Goal: Task Accomplishment & Management: Use online tool/utility

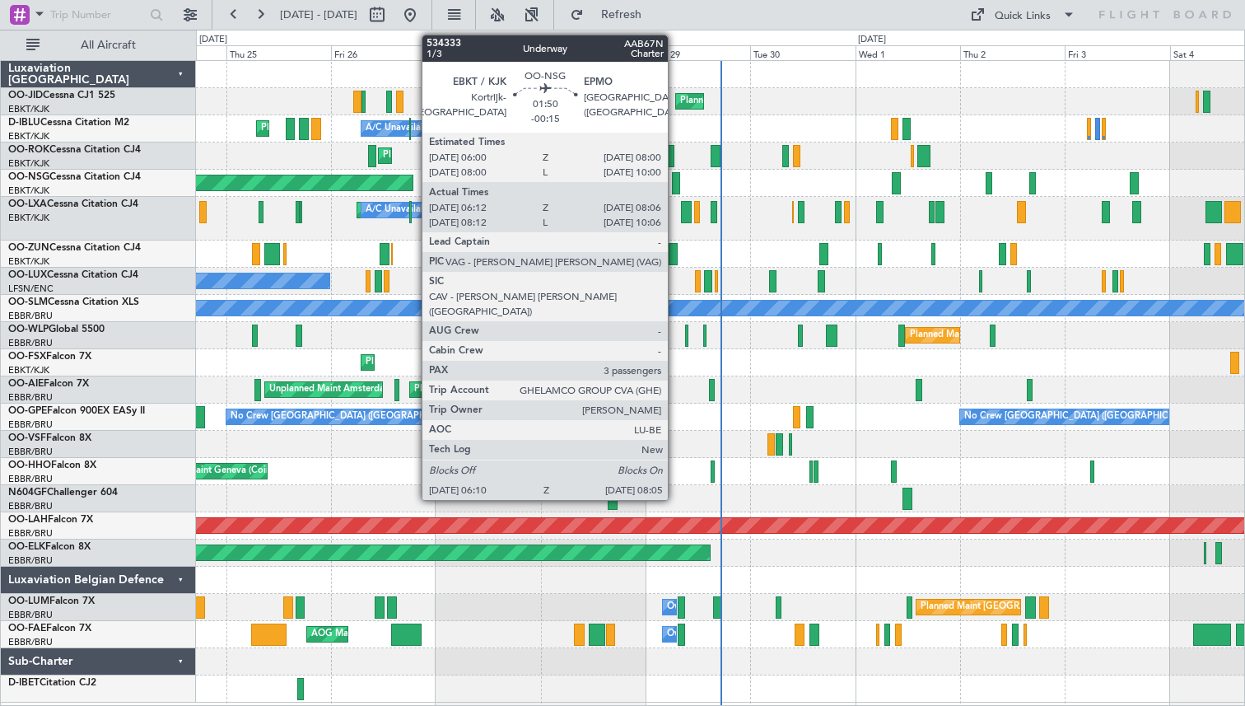
click at [675, 180] on div at bounding box center [676, 183] width 9 height 22
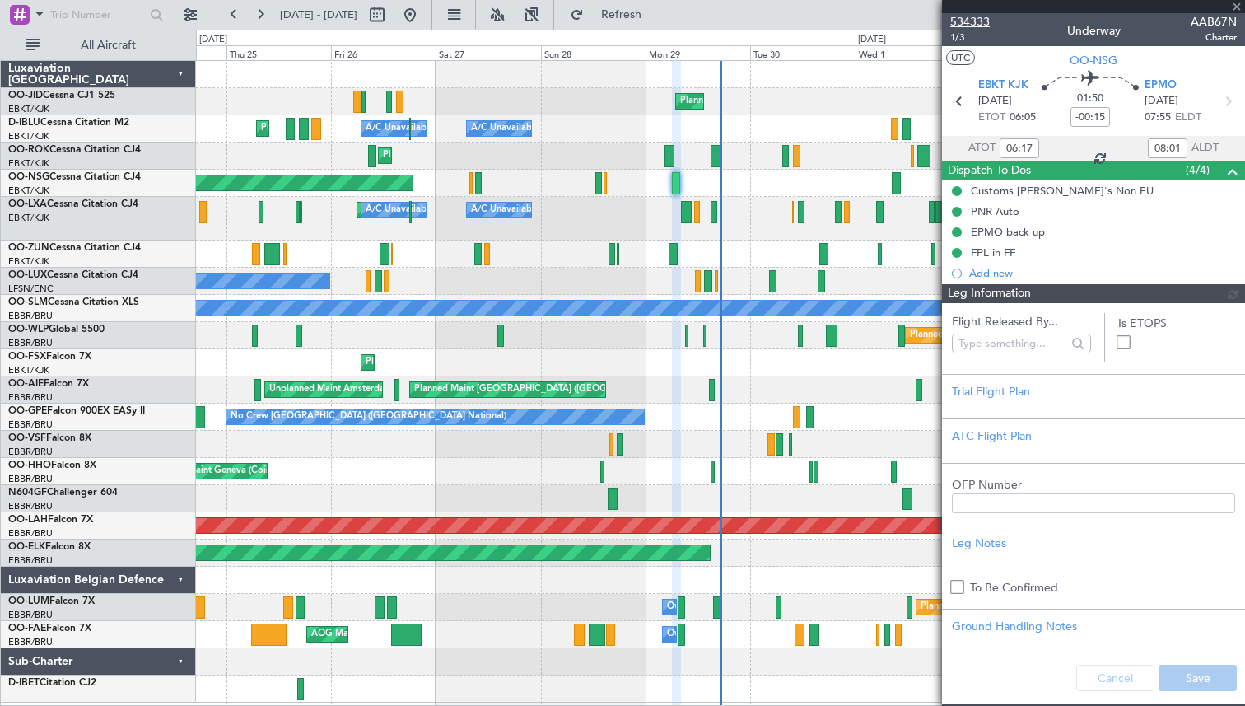
click at [967, 19] on span "534333" at bounding box center [970, 21] width 40 height 17
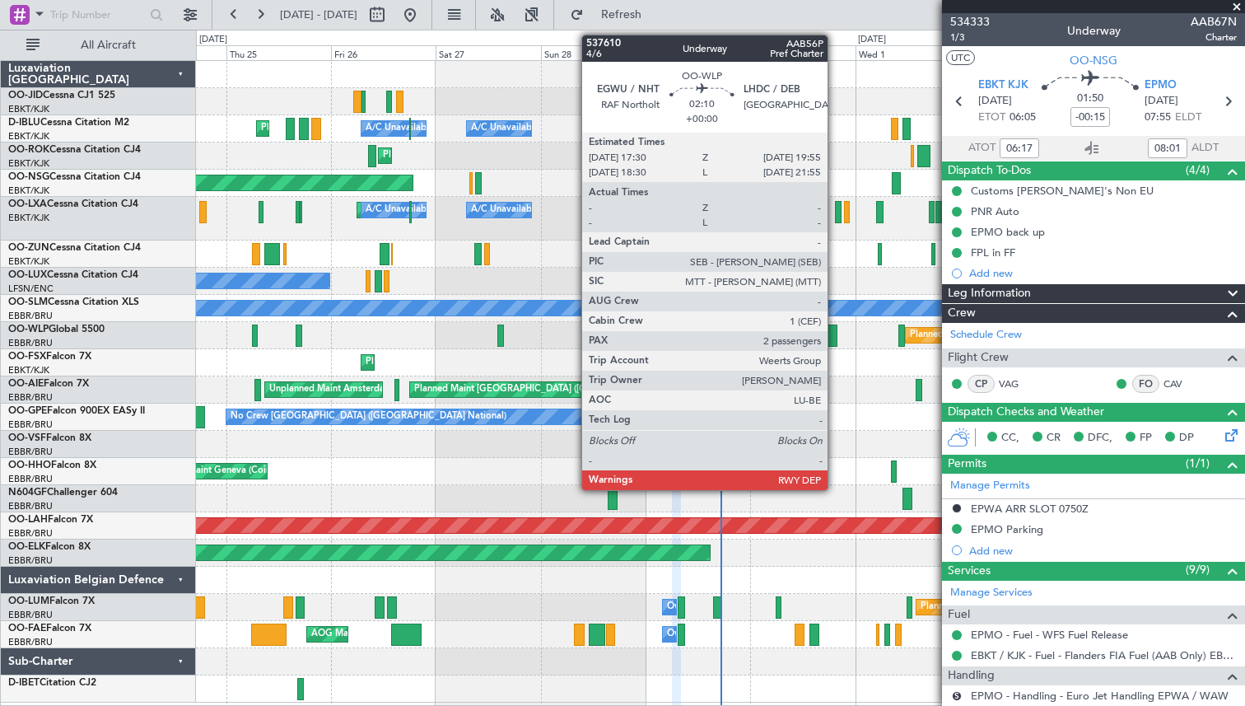
click at [832, 333] on div at bounding box center [831, 335] width 11 height 22
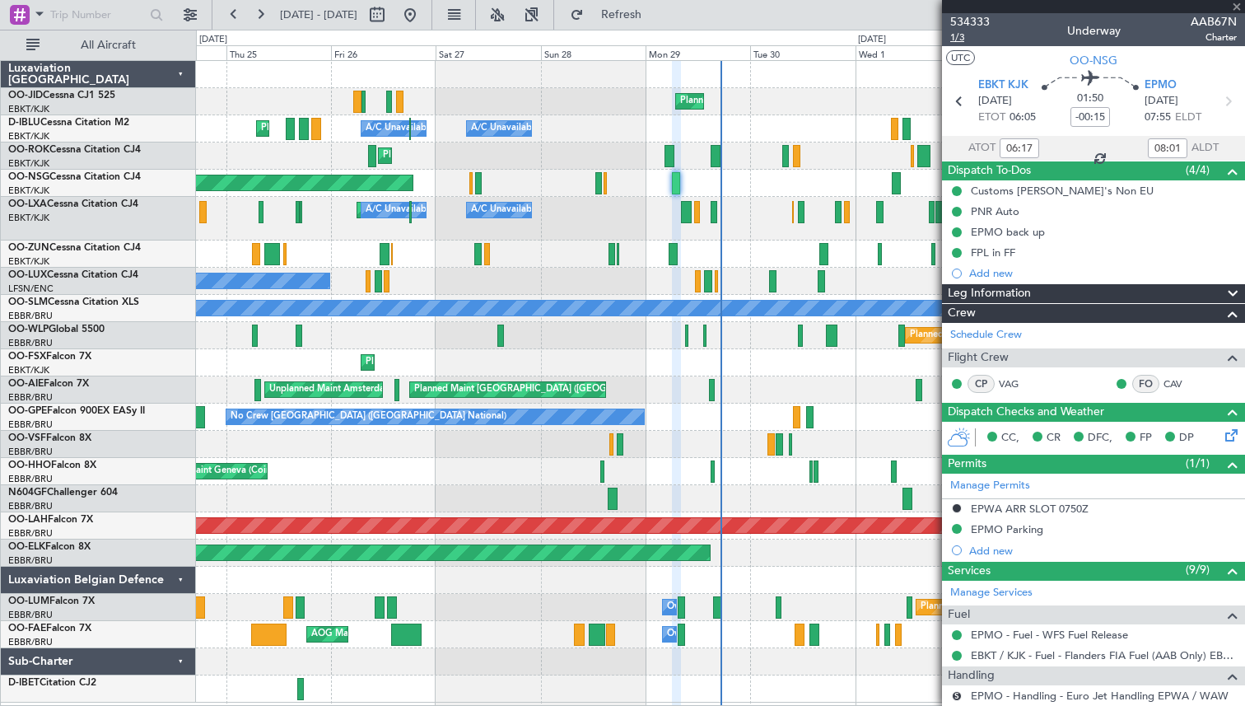
type input "08:17"
type input "10:01"
type input "06:17"
type input "08:01"
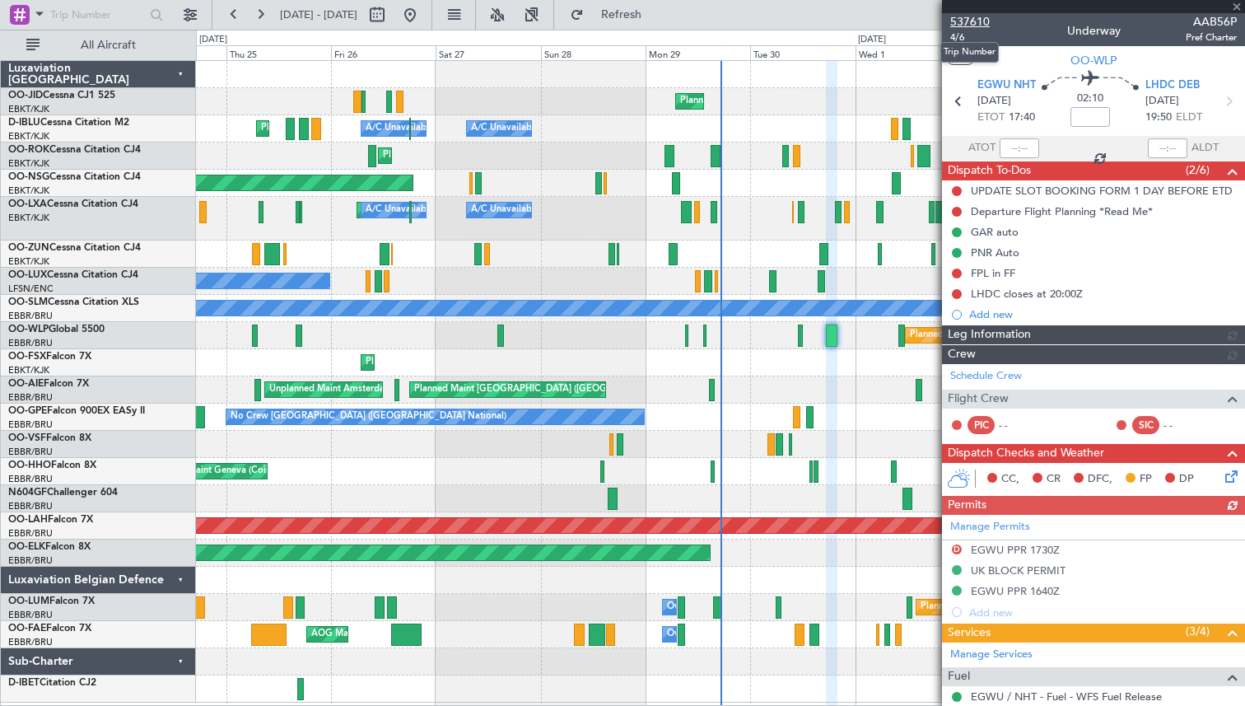
click at [973, 21] on span "537610" at bounding box center [970, 21] width 40 height 17
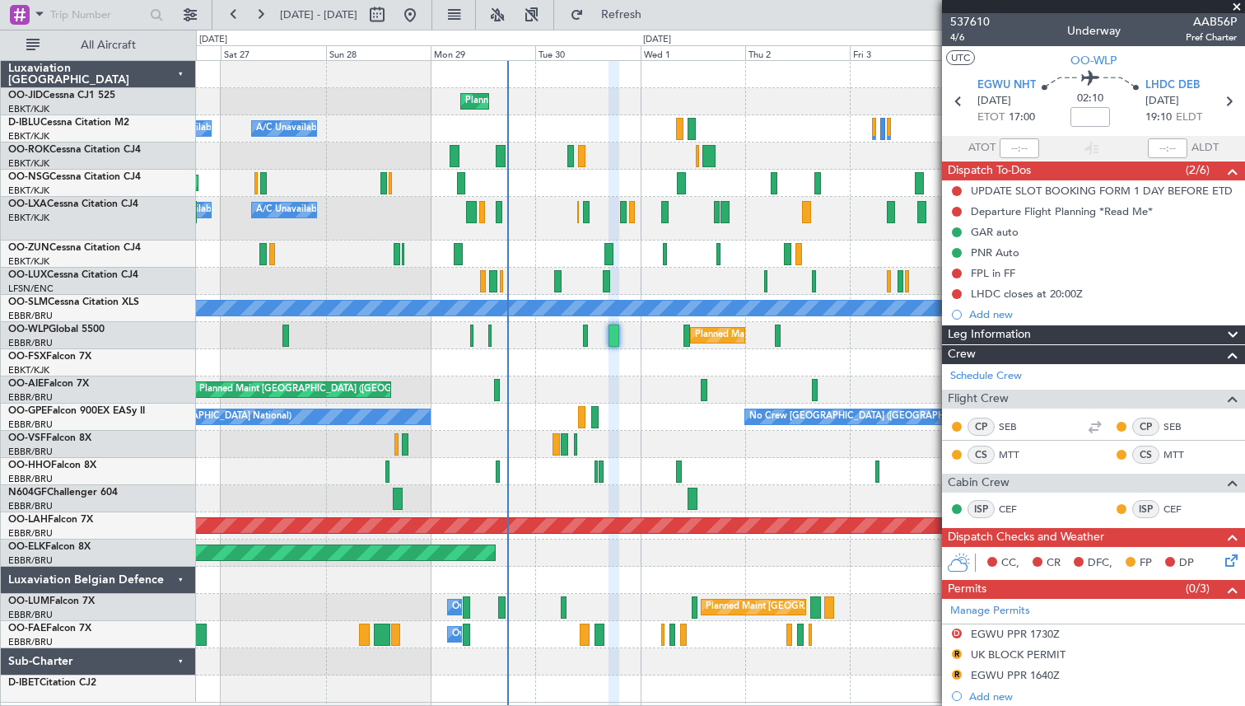
click at [543, 198] on div "Planned Maint Kortrijk-[GEOGRAPHIC_DATA] A/C Unavailable [GEOGRAPHIC_DATA] ([GE…" at bounding box center [720, 381] width 1048 height 641
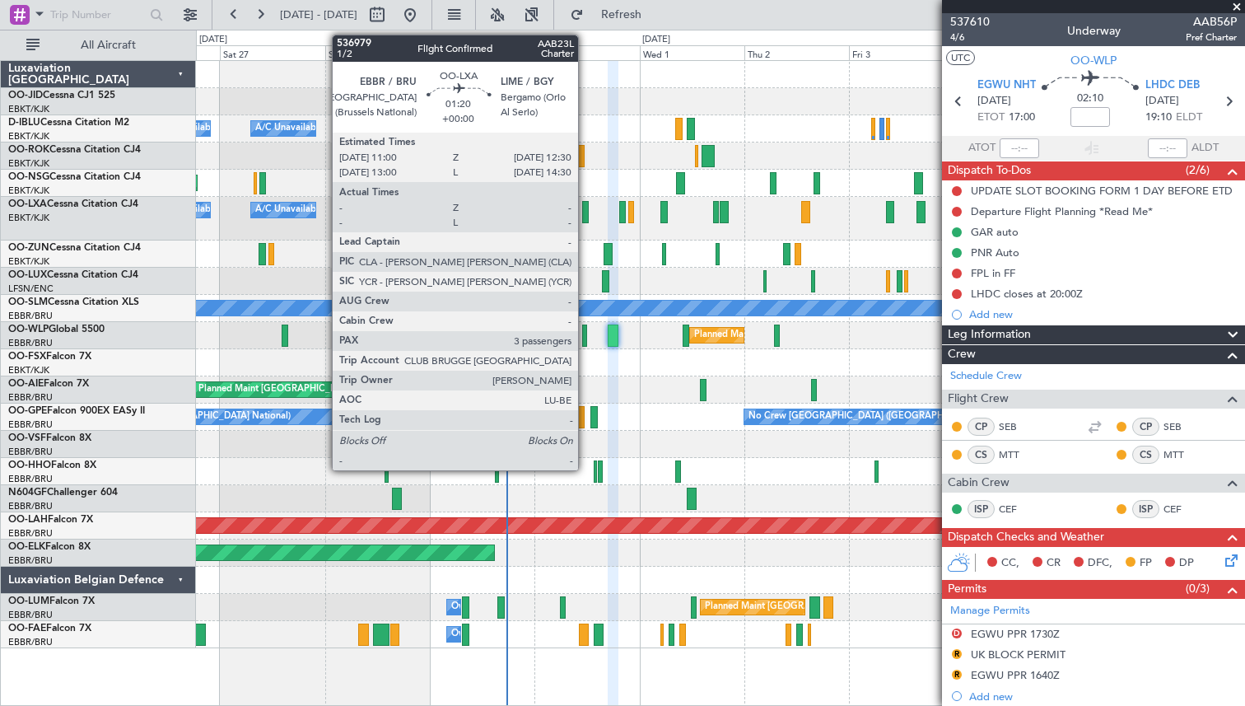
click at [585, 209] on div at bounding box center [585, 212] width 7 height 22
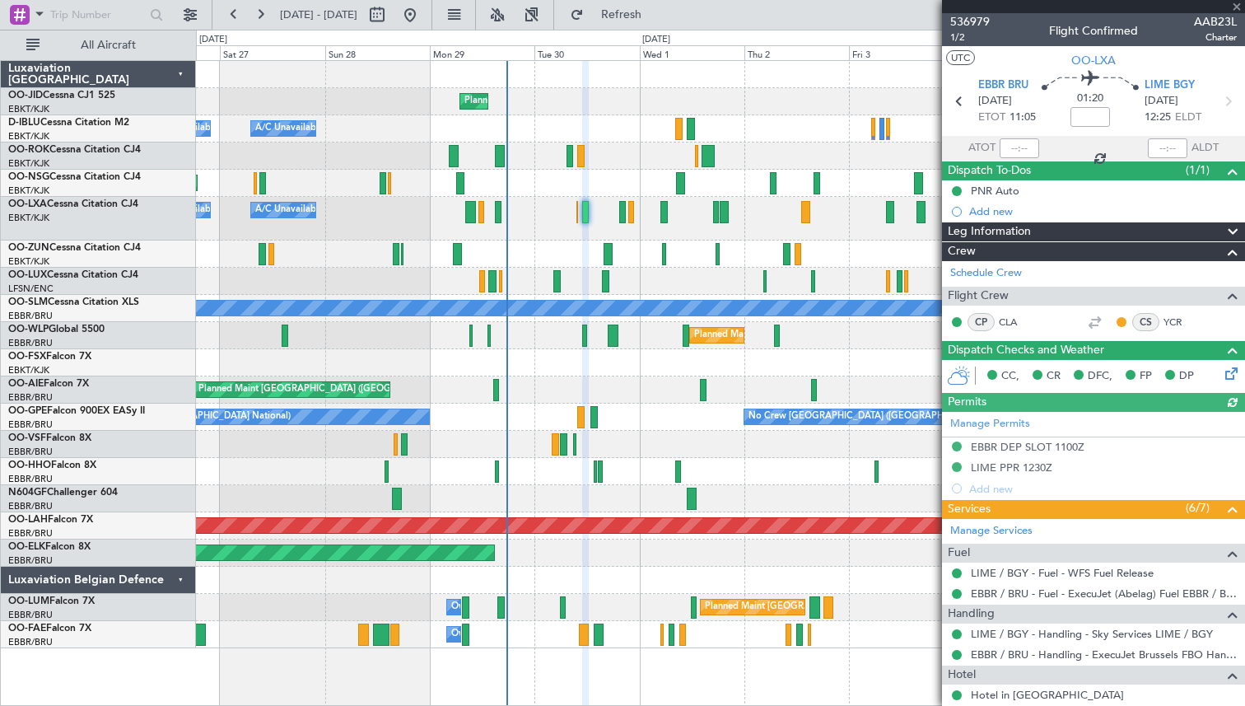
scroll to position [259, 0]
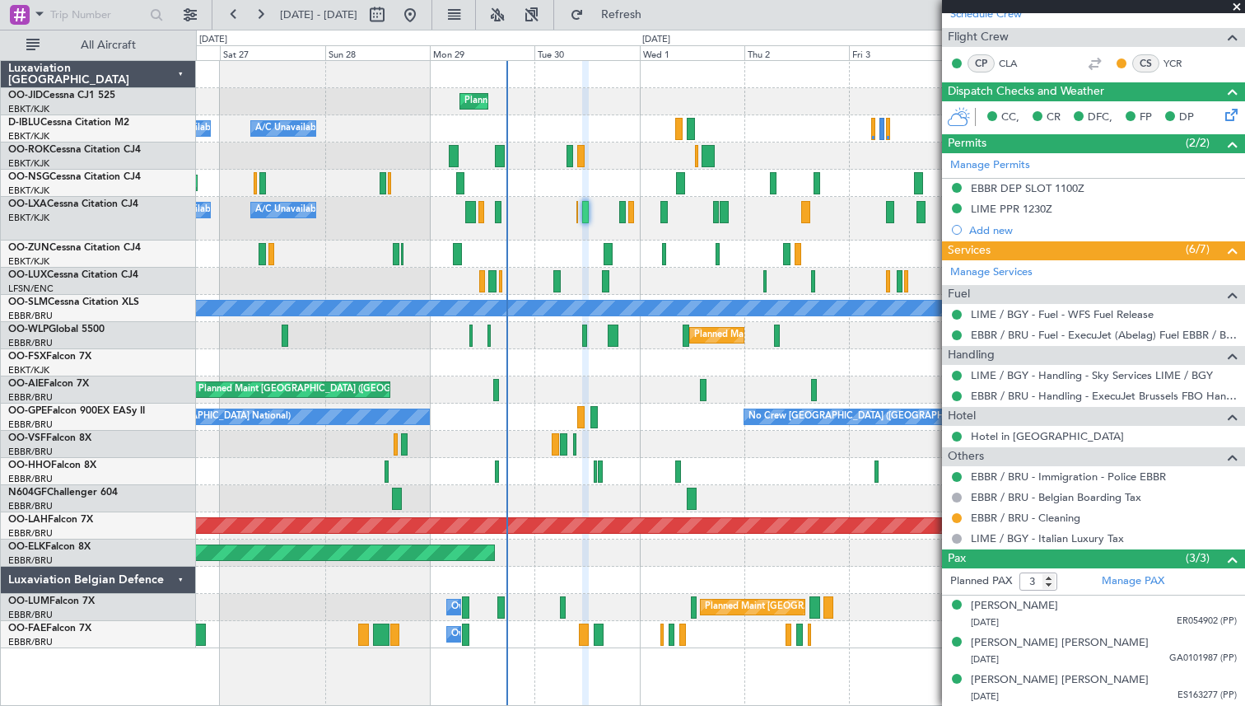
click at [1238, 6] on span at bounding box center [1237, 7] width 16 height 15
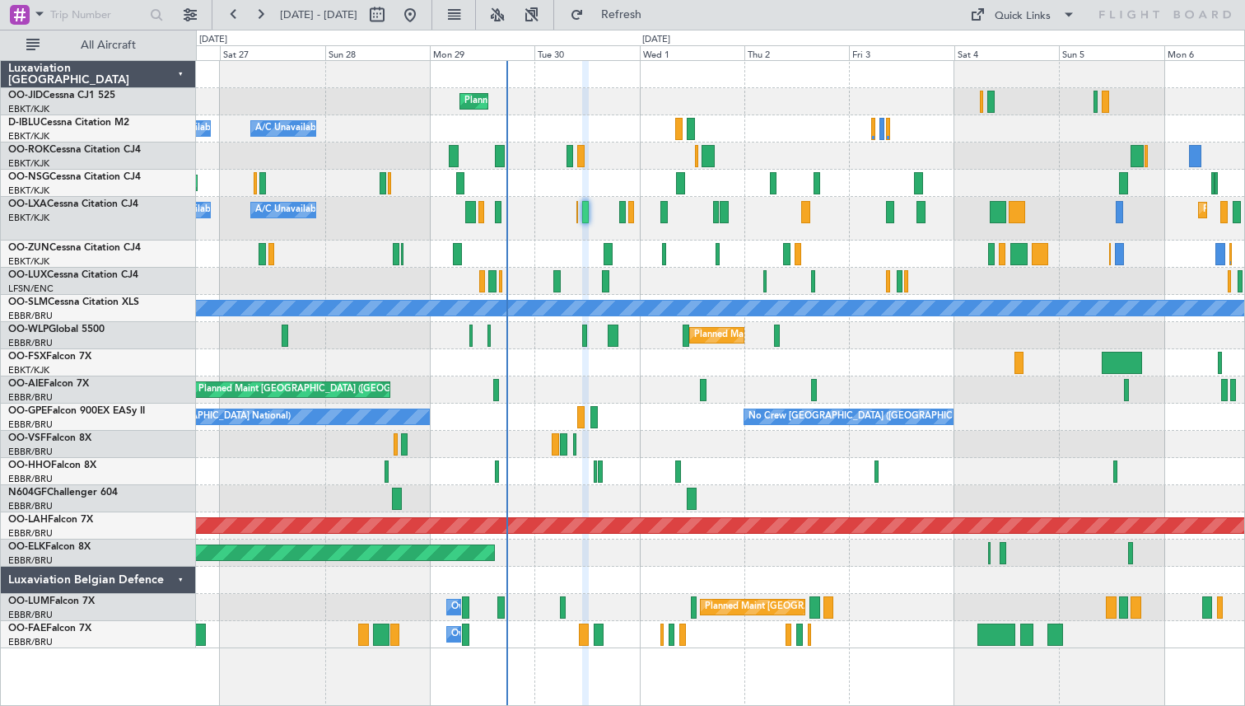
type input "0"
